Goal: Check status: Check status

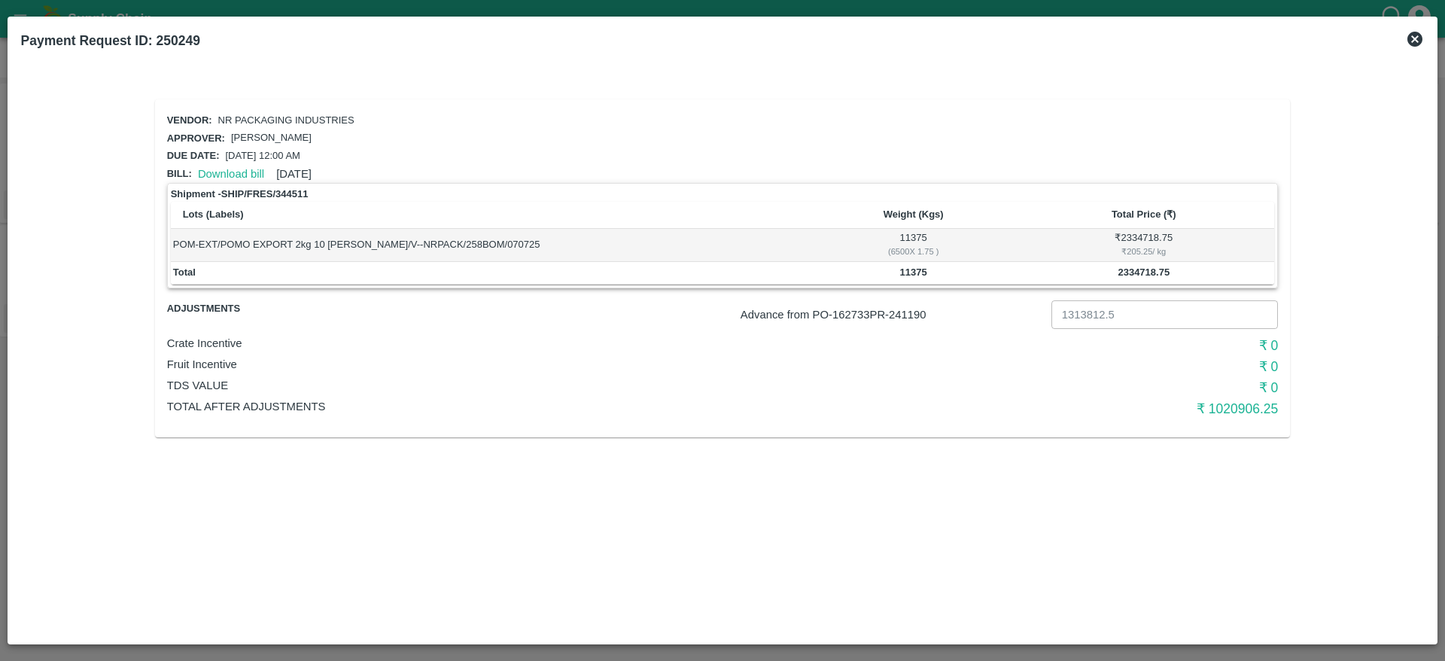
click at [1134, 274] on b "2334718.75" at bounding box center [1144, 271] width 52 height 11
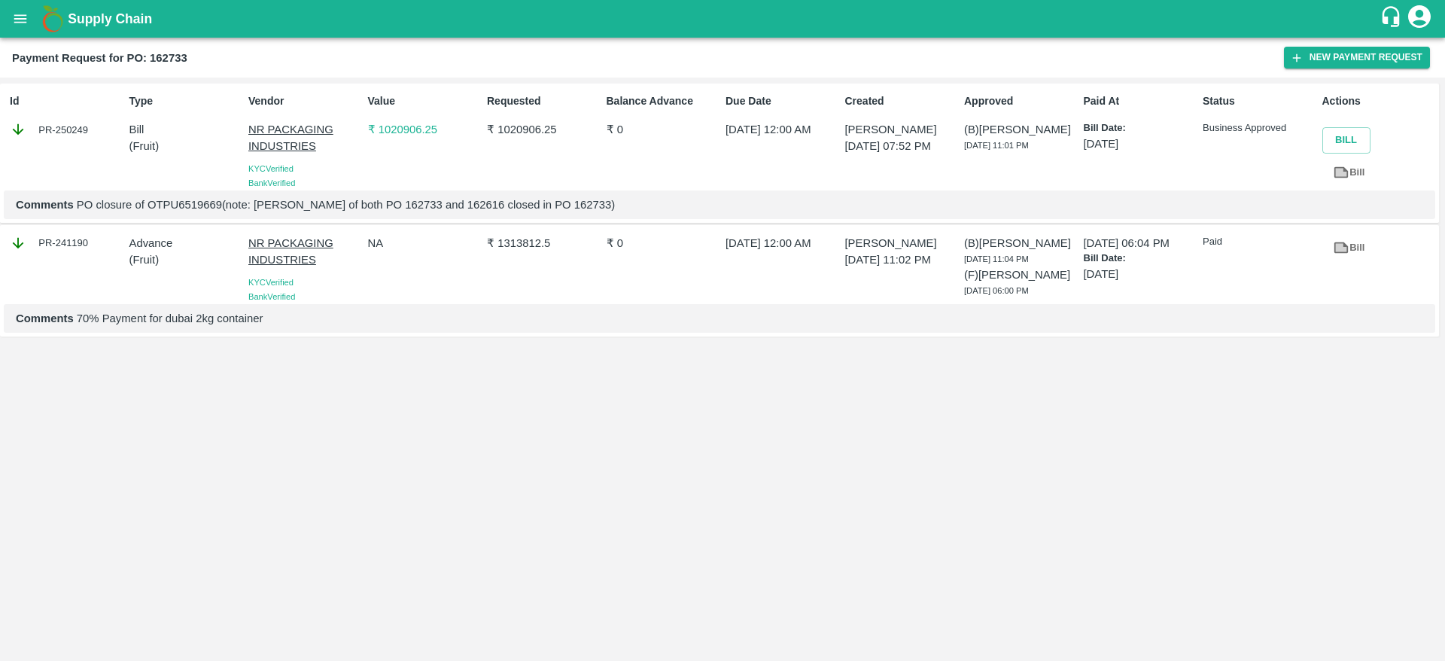
click at [163, 62] on b "Payment Request for PO: 162733" at bounding box center [99, 58] width 175 height 12
copy b "162733"
click at [397, 124] on p "₹ 1020906.25" at bounding box center [424, 129] width 113 height 17
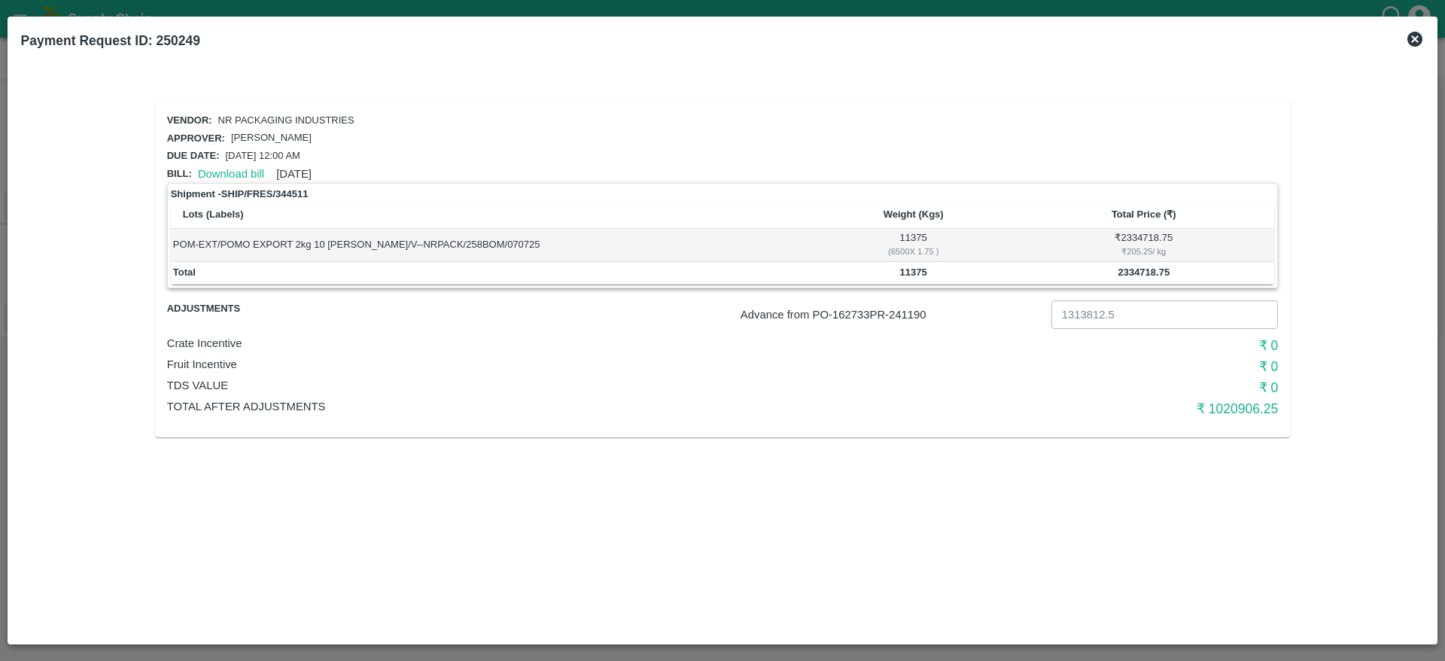
click at [1146, 271] on b "2334718.75" at bounding box center [1144, 271] width 52 height 11
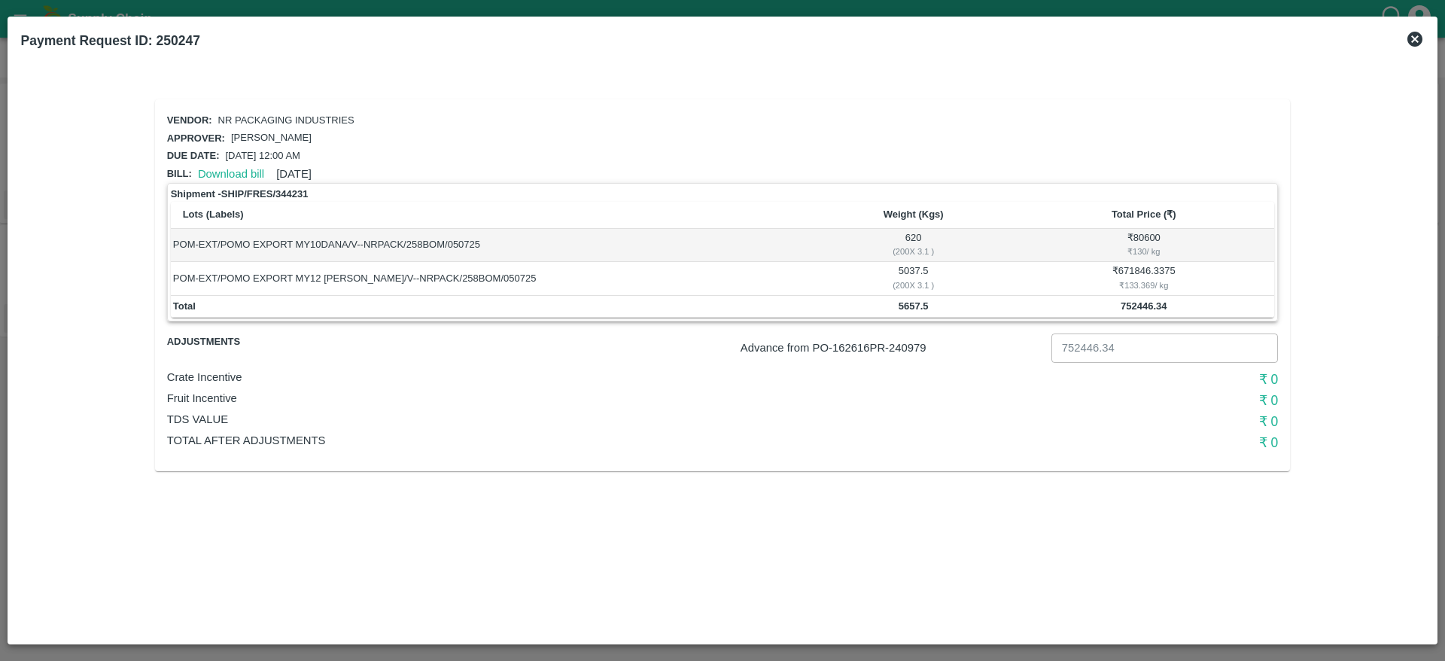
click at [1146, 307] on b "752446.34" at bounding box center [1144, 305] width 46 height 11
click at [1143, 312] on td "752446.34" at bounding box center [1143, 307] width 261 height 23
